Goal: Task Accomplishment & Management: Manage account settings

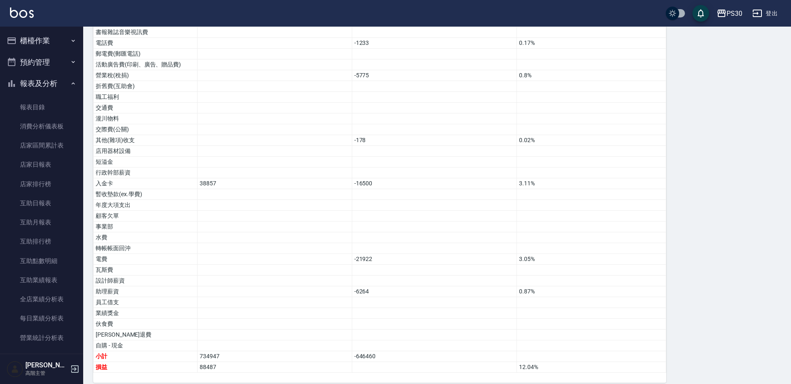
drag, startPoint x: 48, startPoint y: 39, endPoint x: 43, endPoint y: 46, distance: 8.1
click at [47, 39] on button "櫃檯作業" at bounding box center [41, 41] width 76 height 22
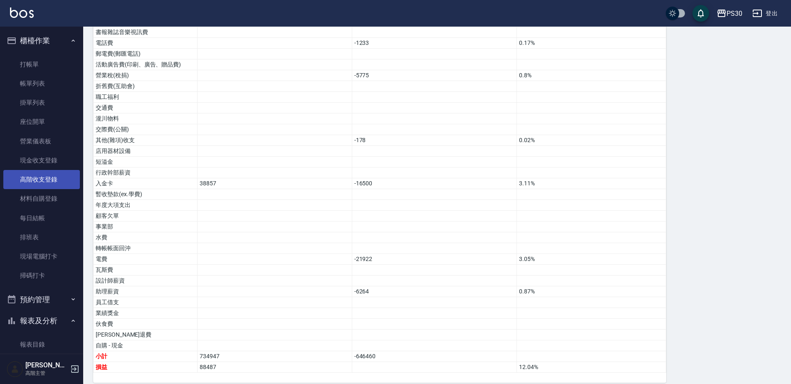
click at [46, 182] on link "高階收支登錄" at bounding box center [41, 179] width 76 height 19
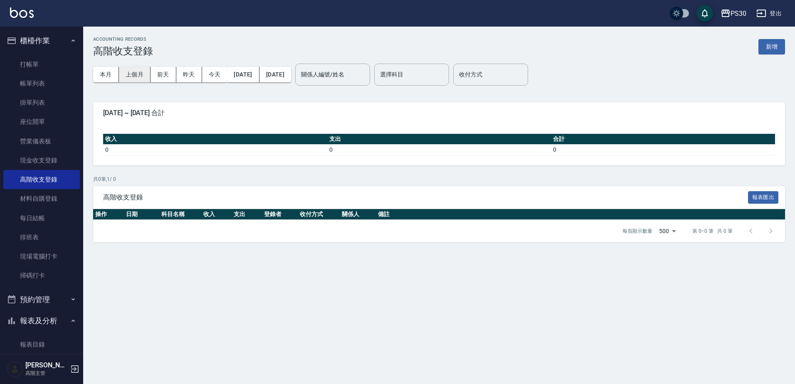
click at [130, 74] on button "上個月" at bounding box center [135, 74] width 32 height 15
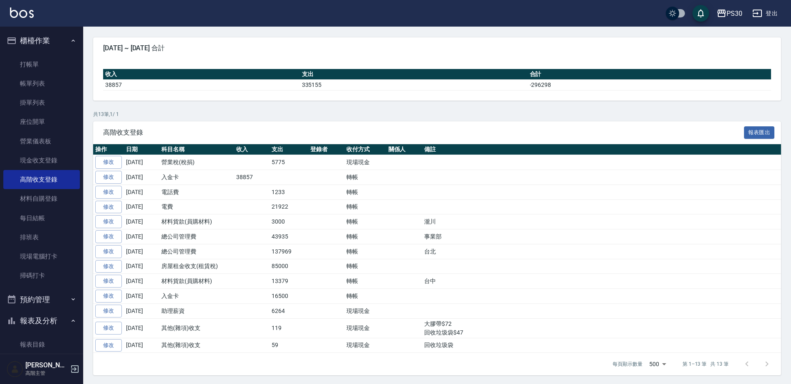
scroll to position [66, 0]
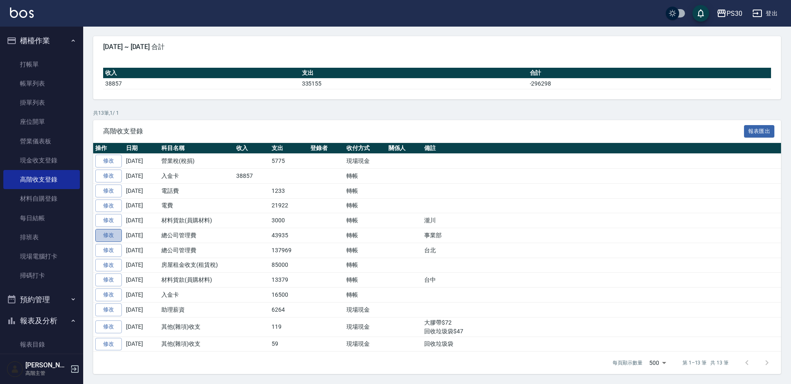
click at [114, 234] on link "修改" at bounding box center [108, 235] width 27 height 13
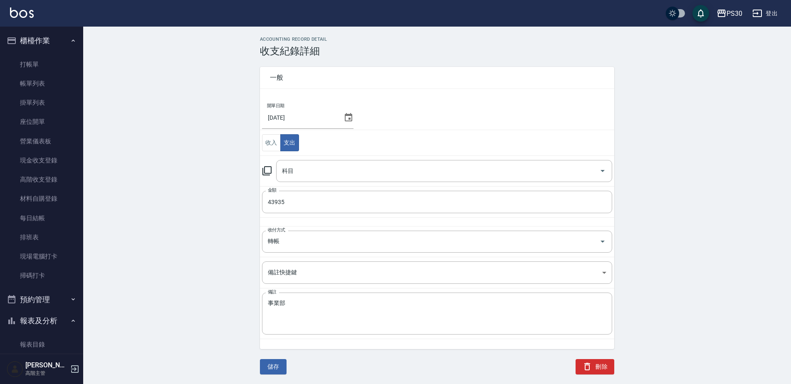
type input "11 總公司管理費"
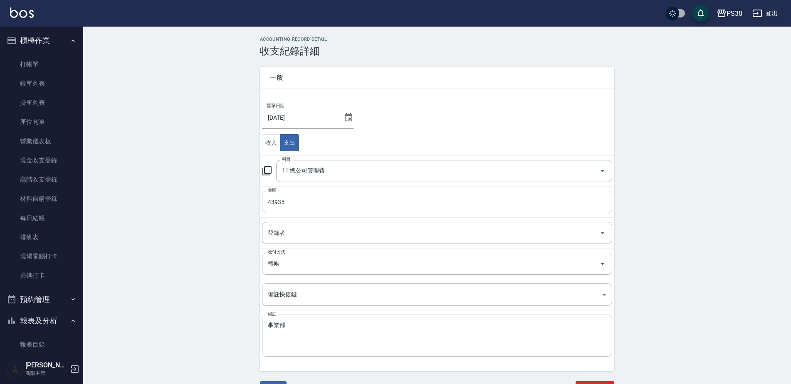
click at [272, 201] on input "43935" at bounding box center [437, 202] width 350 height 22
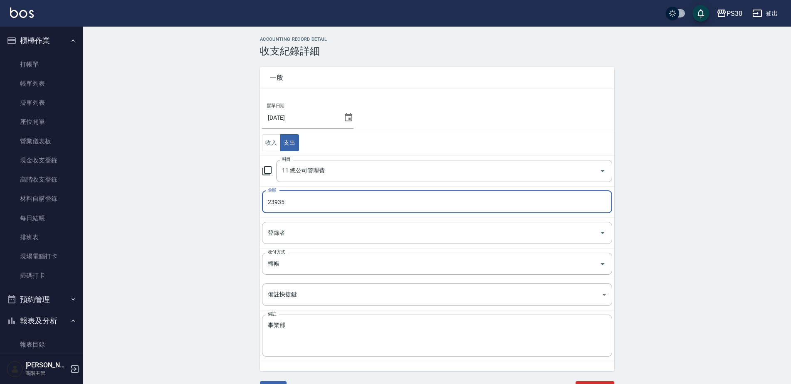
type input "23935"
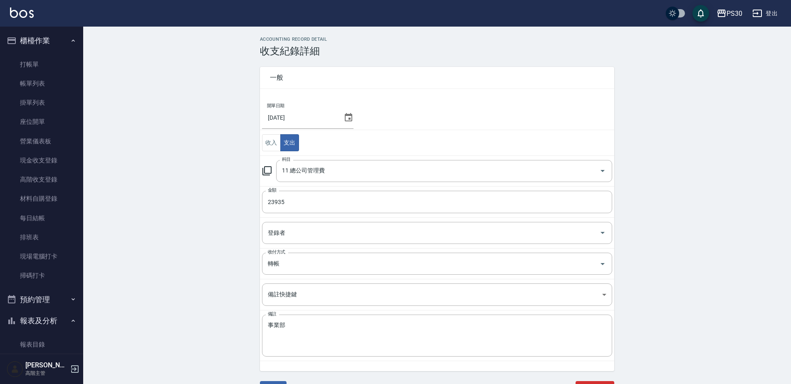
click at [224, 239] on div "ACCOUNTING RECORD DETAIL 收支紀錄詳細 一般 開單日期 [DATE] 收入 支出 科目 11 總公司管理費 科目 金額 23935 金…" at bounding box center [436, 222] width 707 height 370
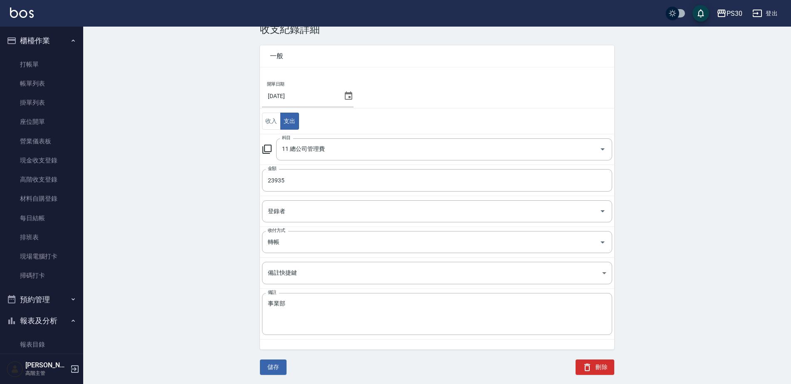
scroll to position [22, 0]
click at [272, 363] on button "儲存" at bounding box center [273, 366] width 27 height 15
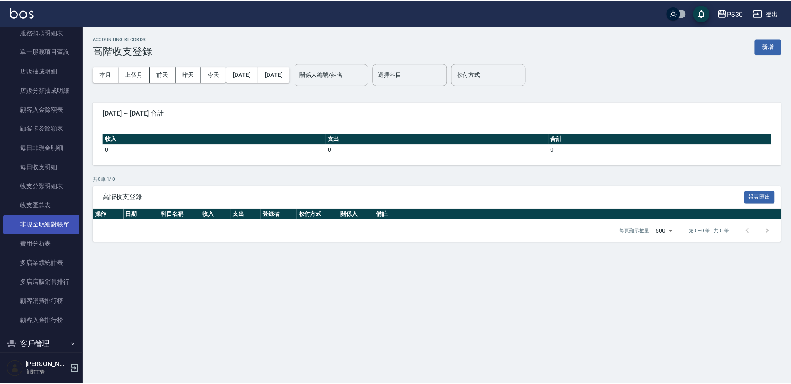
scroll to position [909, 0]
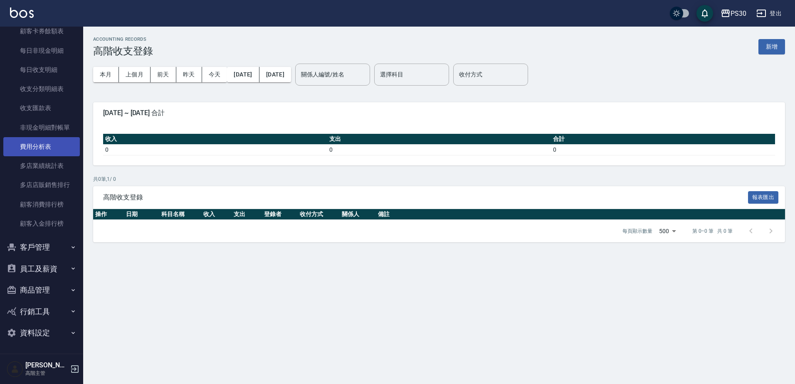
click at [42, 153] on link "費用分析表" at bounding box center [41, 146] width 76 height 19
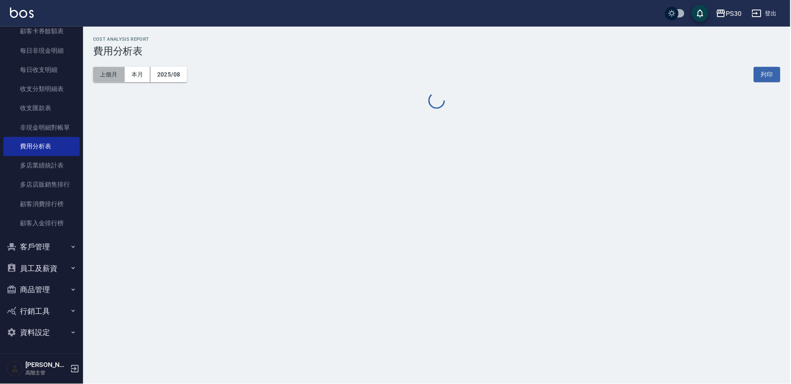
click at [114, 71] on button "上個月" at bounding box center [109, 74] width 32 height 15
